Goal: Task Accomplishment & Management: Use online tool/utility

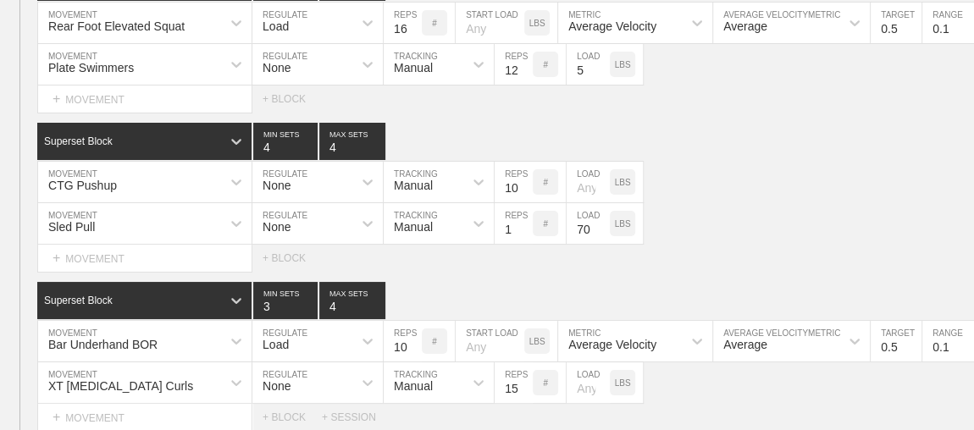
scroll to position [3299, 0]
click at [817, 113] on div "SESSION 1 Superset Block 3 MIN SETS 4 MAX SETS DUPLICATE INSERT MOVEMENT AFTER …" at bounding box center [487, 108] width 974 height 646
click at [685, 118] on div "SESSION 1 Superset Block 3 MIN SETS 4 MAX SETS DUPLICATE INSERT MOVEMENT AFTER …" at bounding box center [487, 108] width 974 height 646
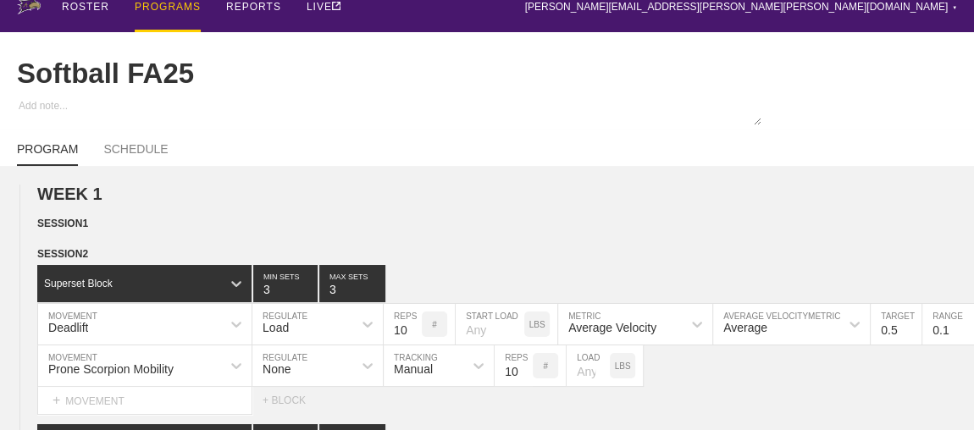
scroll to position [0, 0]
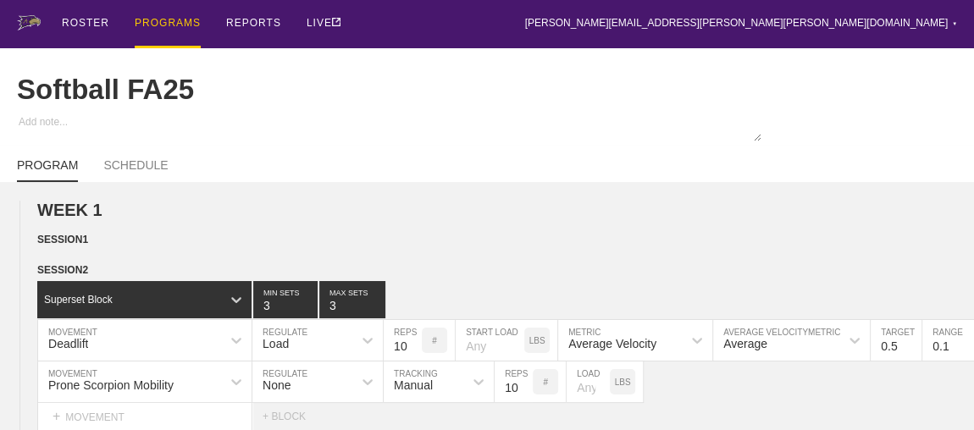
click at [136, 28] on div "PROGRAMS" at bounding box center [168, 24] width 66 height 48
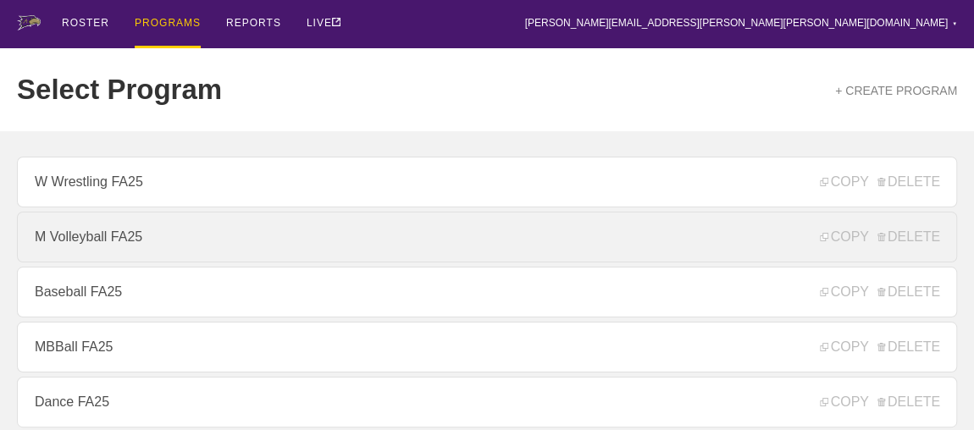
click at [185, 244] on link "M Volleyball FA25" at bounding box center [487, 237] width 940 height 51
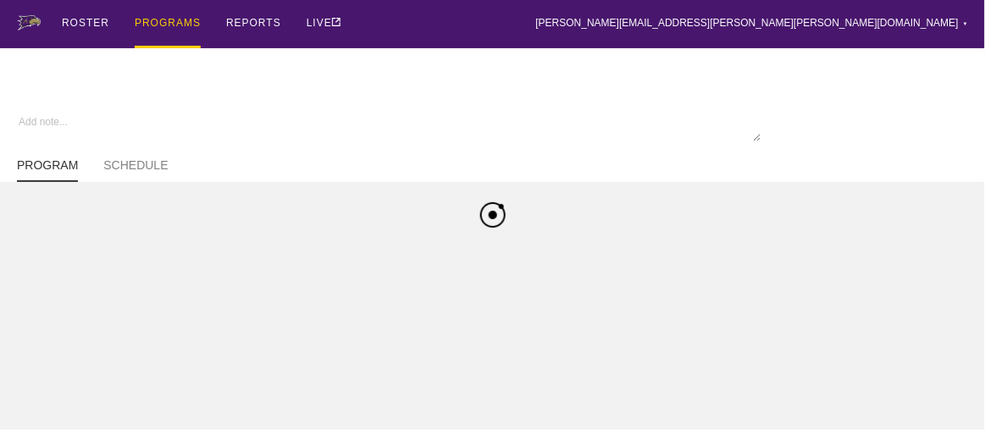
type textarea "x"
type input "M Volleyball FA25"
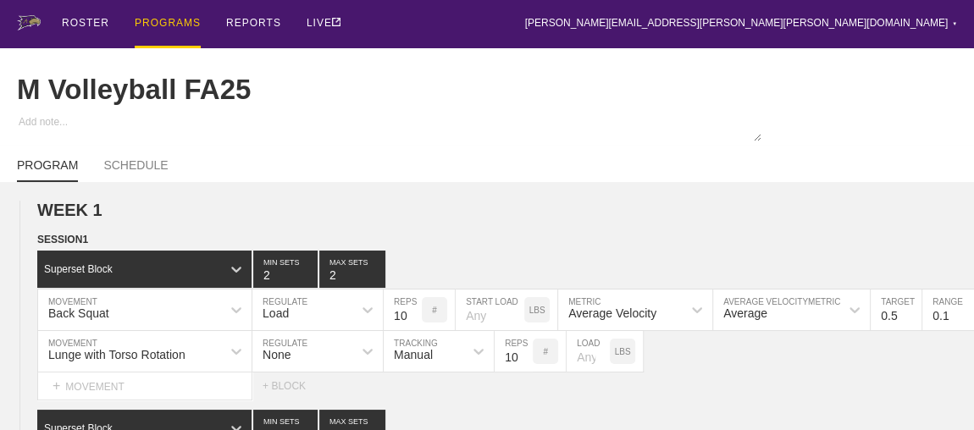
click at [565, 22] on div "ROSTER PROGRAMS REPORTS LIVE [PERSON_NAME][EMAIL_ADDRESS][PERSON_NAME][PERSON_N…" at bounding box center [487, 24] width 940 height 48
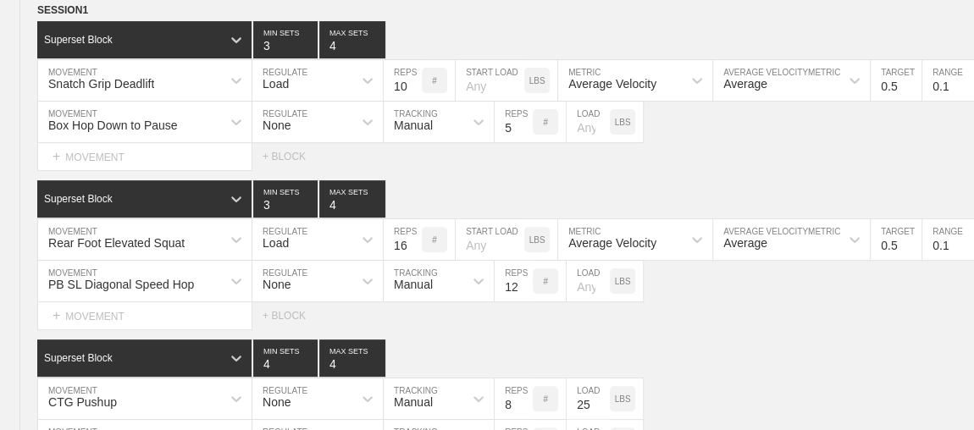
scroll to position [3590, 0]
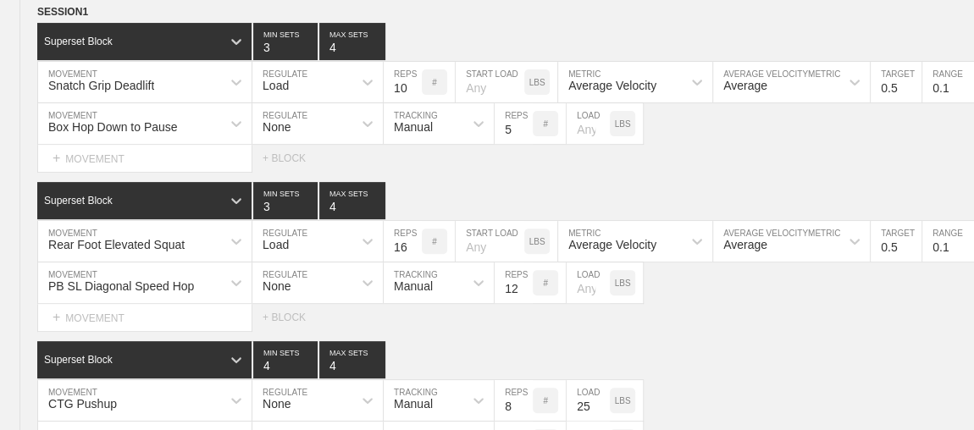
click at [565, 23] on div "Superset Block 3 MIN SETS 4 MAX SETS" at bounding box center [505, 41] width 937 height 37
click at [503, 289] on input "12" at bounding box center [514, 283] width 38 height 41
type input "8"
click at [640, 323] on div "Select... MOVEMENT + MOVEMENT + BLOCK" at bounding box center [487, 317] width 974 height 27
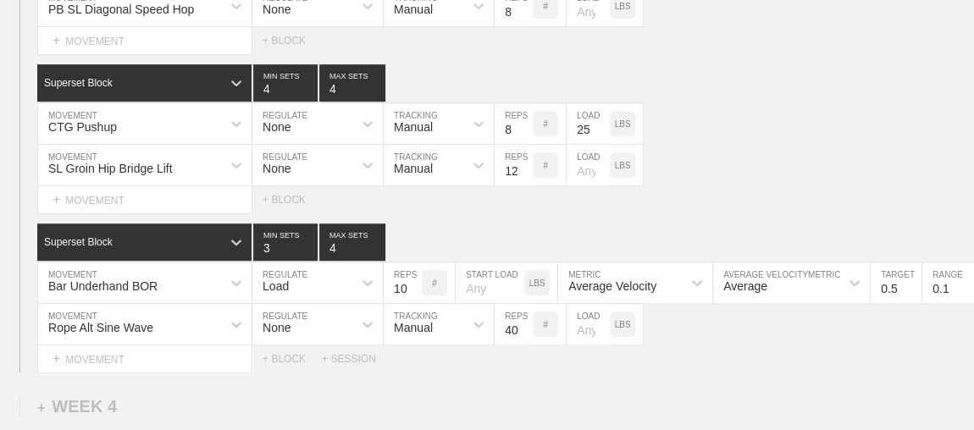
scroll to position [3898, 0]
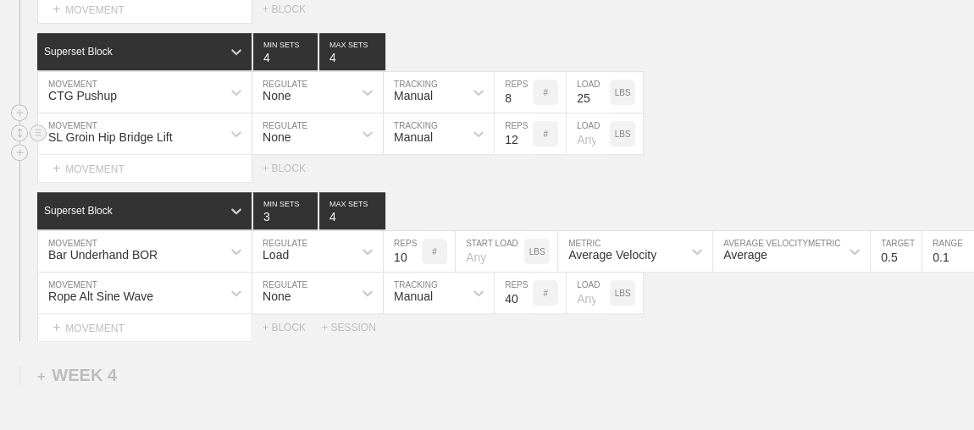
click at [583, 134] on input "number" at bounding box center [588, 133] width 43 height 41
type input "5"
click at [856, 135] on div "SL Groin Hip Bridge Lift MOVEMENT None REGULATE Manual TRACKING 12 REPS # 5 LOA…" at bounding box center [487, 133] width 974 height 41
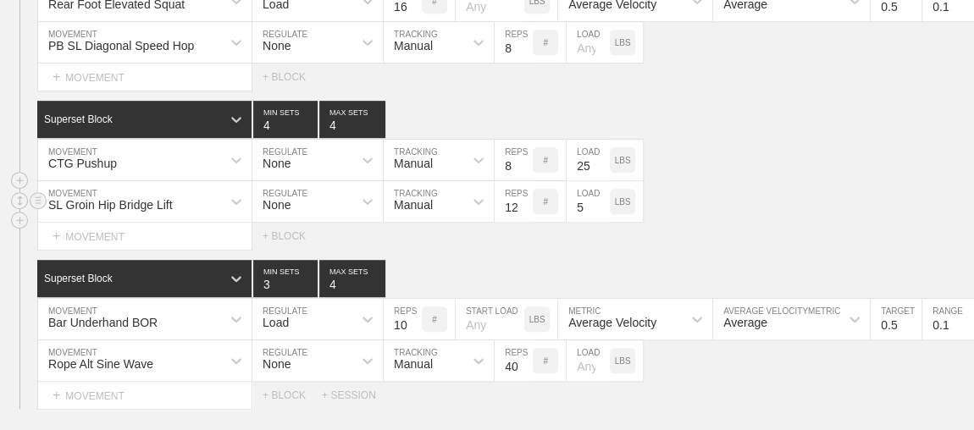
scroll to position [3805, 0]
